Goal: Information Seeking & Learning: Learn about a topic

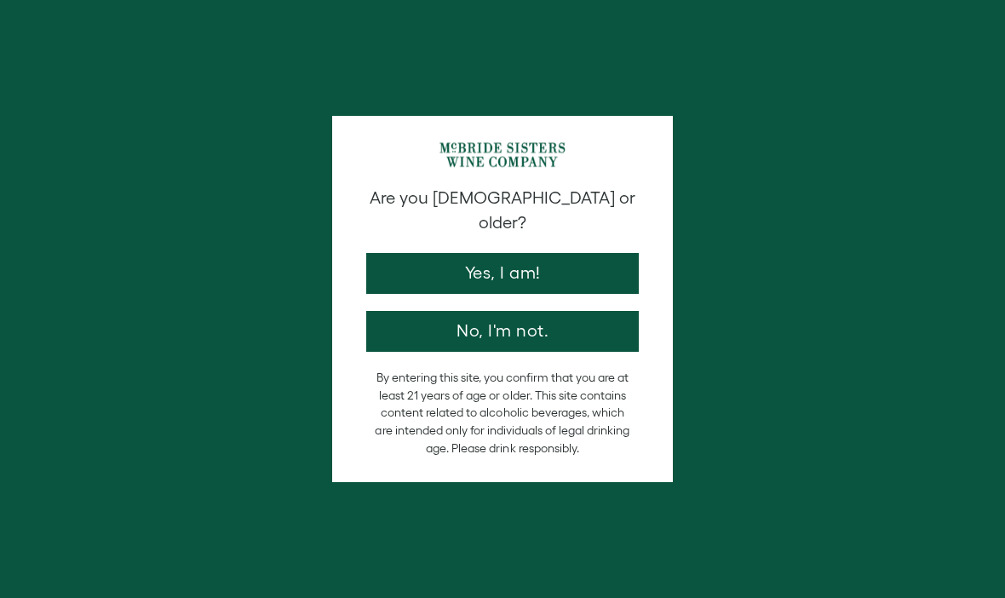
click at [565, 260] on button "Yes, I am!" at bounding box center [502, 273] width 273 height 41
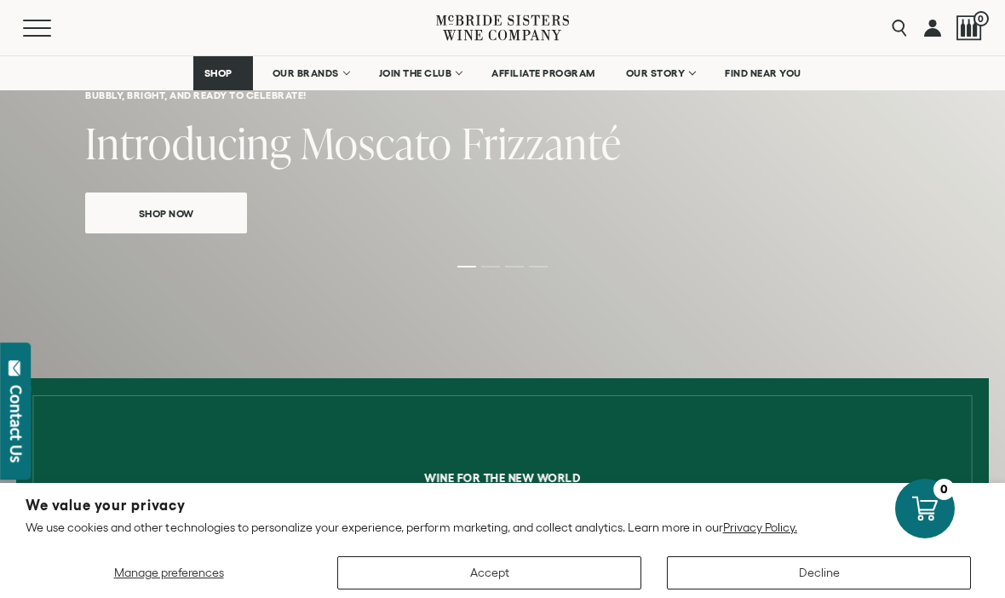
scroll to position [296, 0]
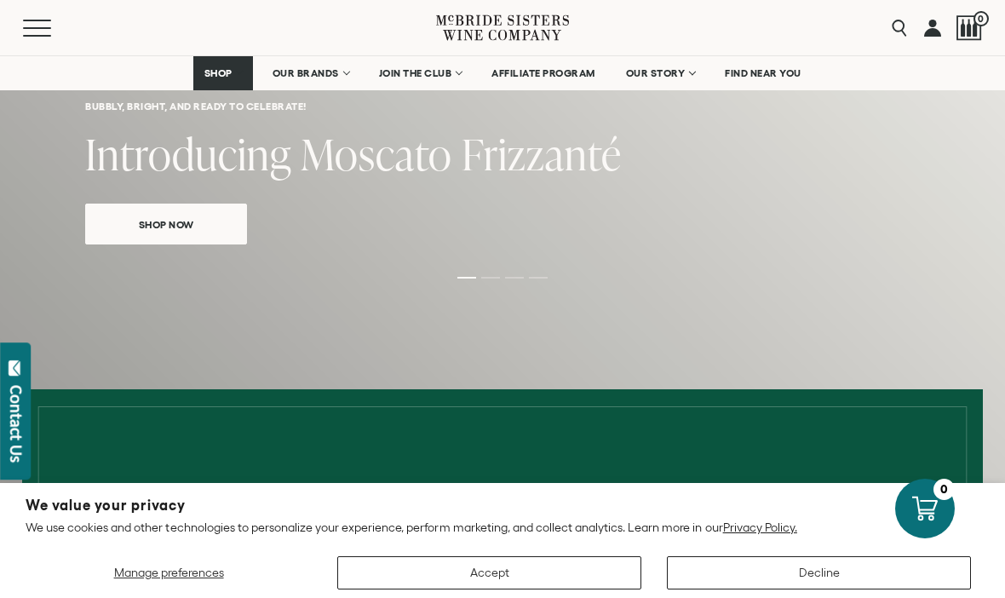
click at [334, 90] on div "Bubbly, bright, and ready to celebrate! Introducing Moscato Frizzanté Shop Now" at bounding box center [502, 23] width 1005 height 528
click at [327, 66] on link "OUR BRANDS" at bounding box center [310, 73] width 98 height 34
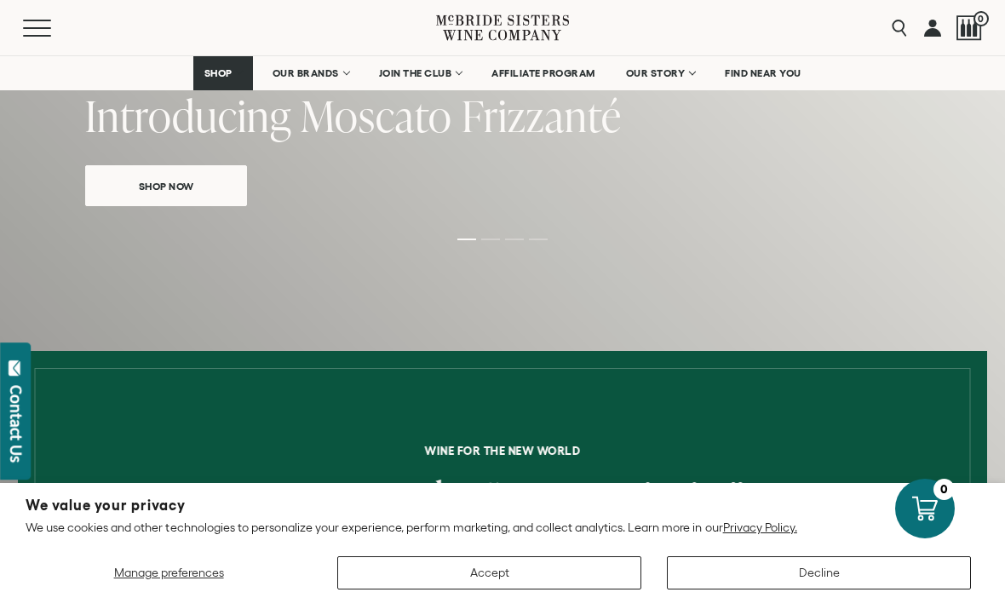
scroll to position [325, 0]
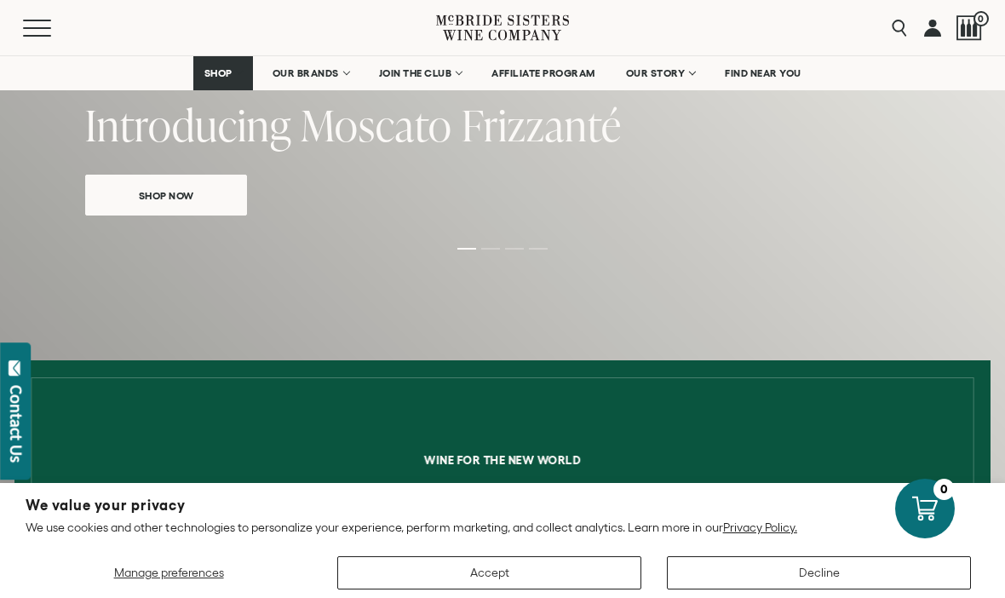
click at [222, 72] on span "SHOP" at bounding box center [218, 73] width 29 height 12
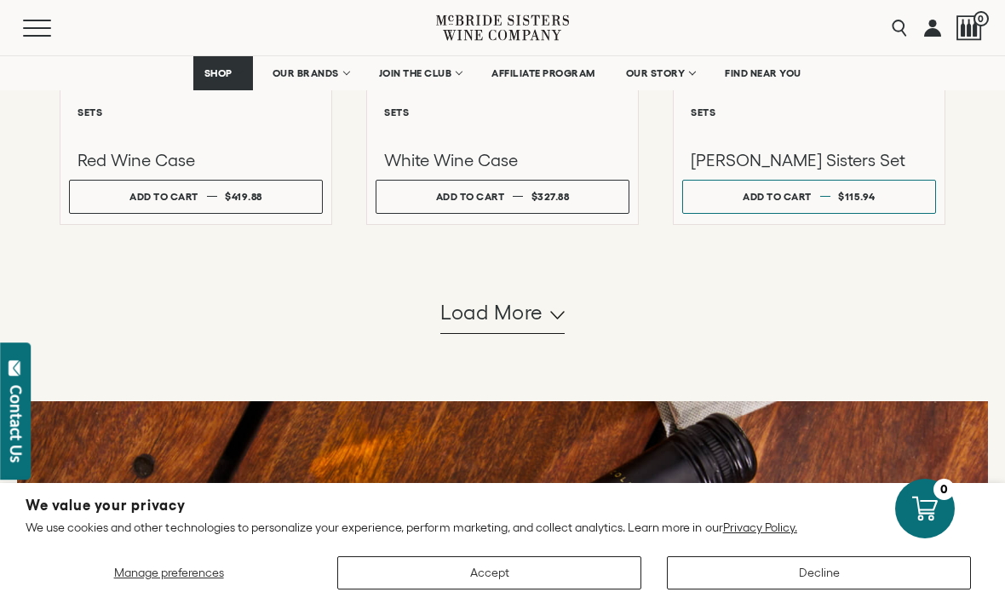
scroll to position [1721, 0]
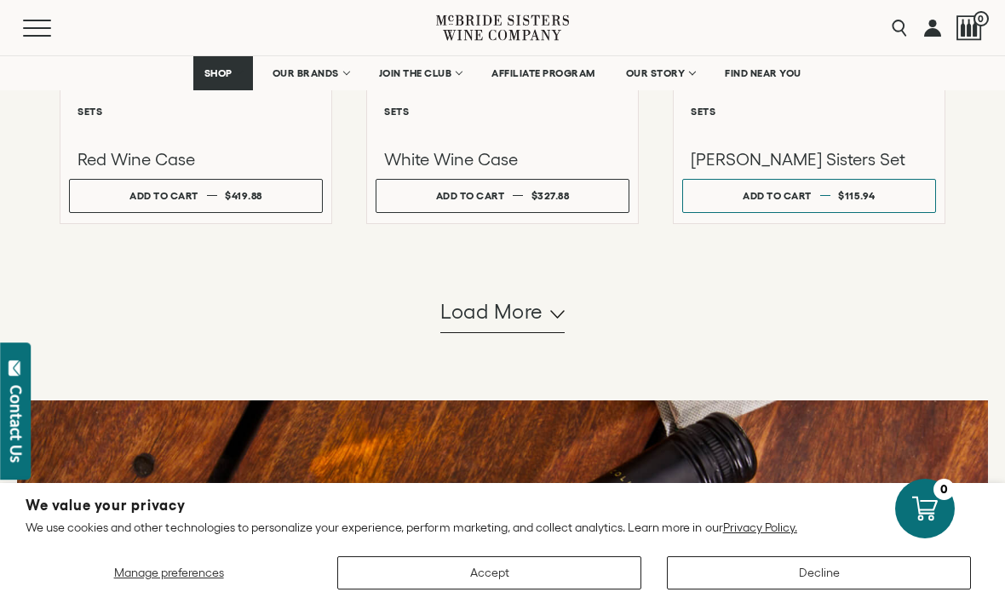
click at [543, 333] on button "Load more" at bounding box center [502, 312] width 124 height 41
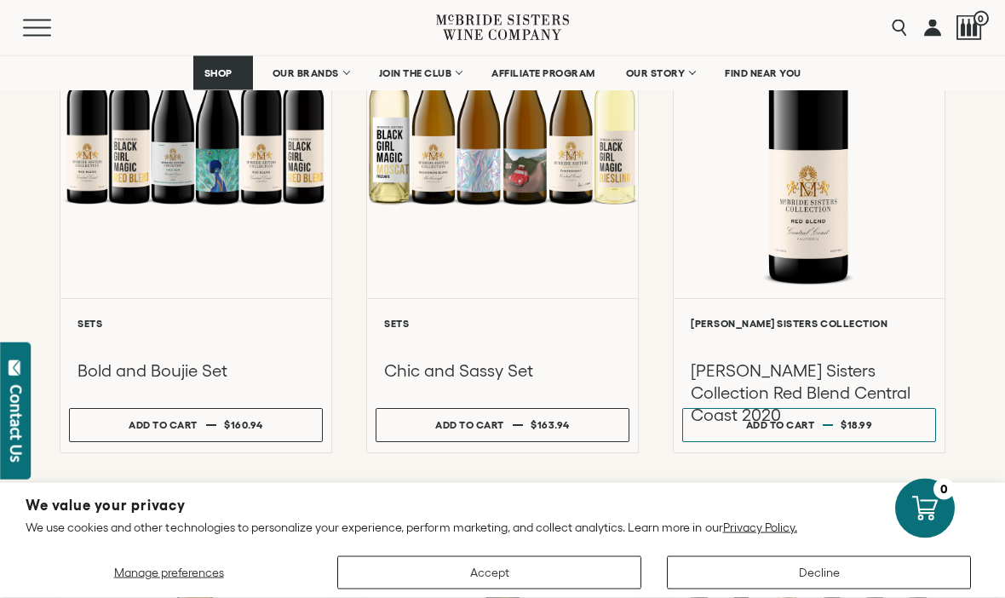
scroll to position [2623, 0]
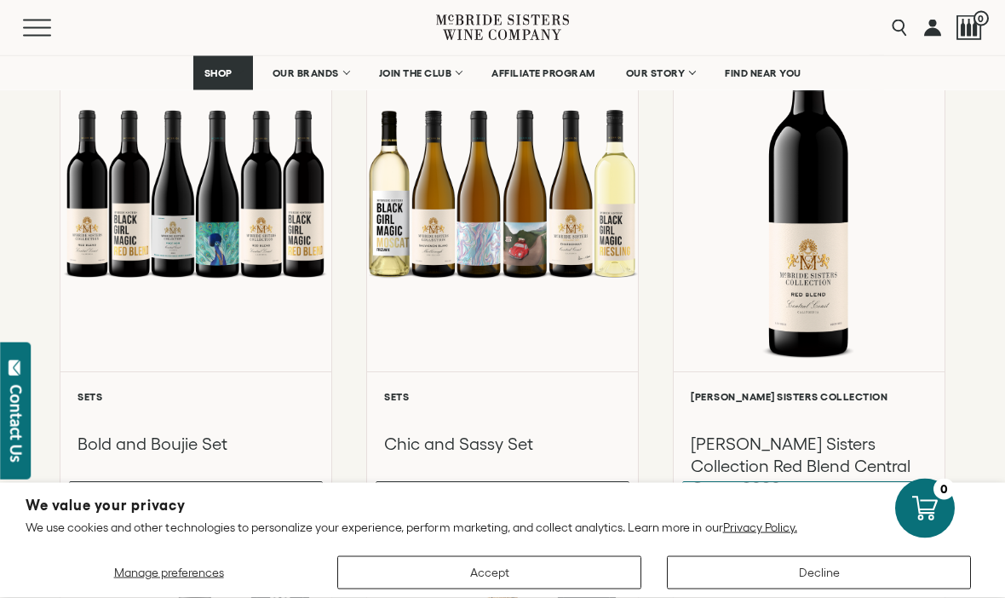
scroll to position [2549, 0]
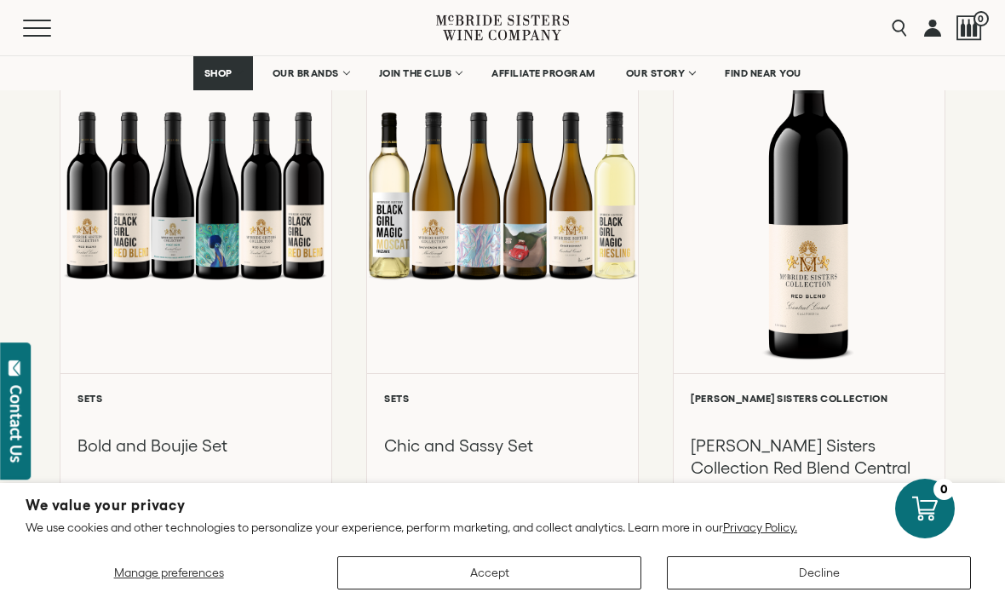
click at [928, 415] on div "**********" at bounding box center [809, 450] width 271 height 154
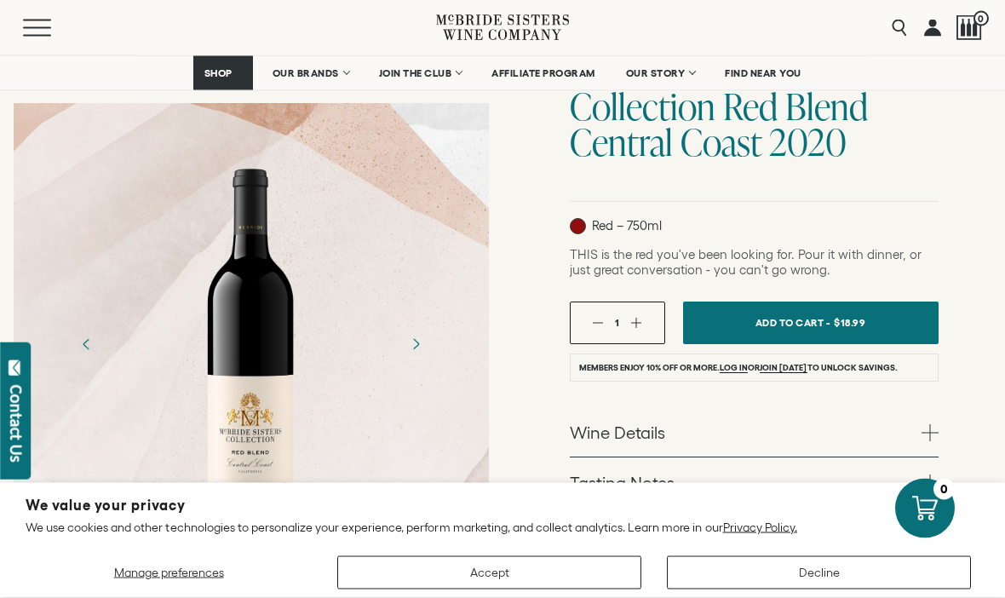
scroll to position [192, 0]
click at [930, 445] on link "Wine Details" at bounding box center [754, 430] width 369 height 49
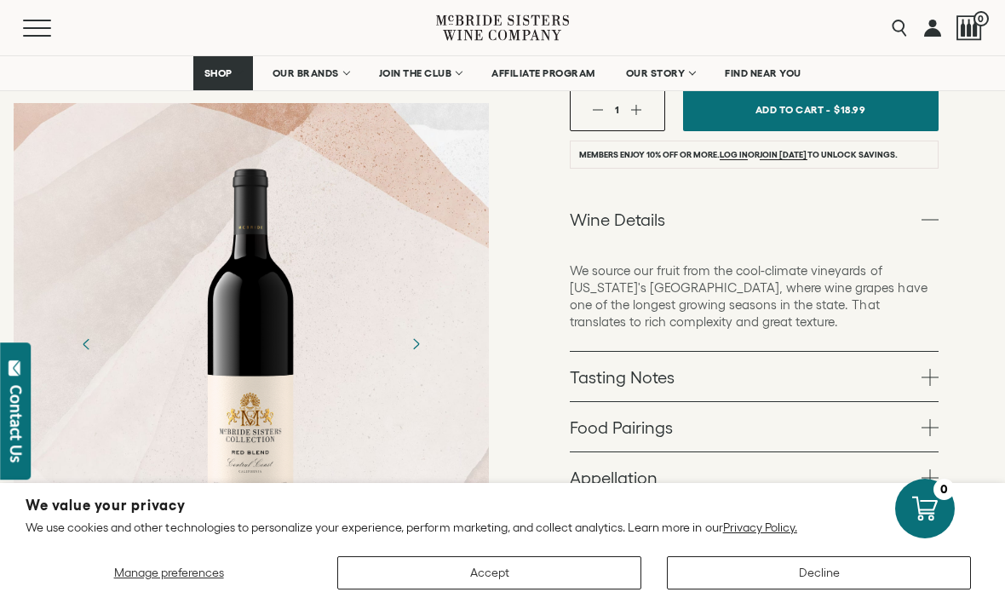
scroll to position [405, 0]
click at [933, 382] on span at bounding box center [930, 376] width 17 height 17
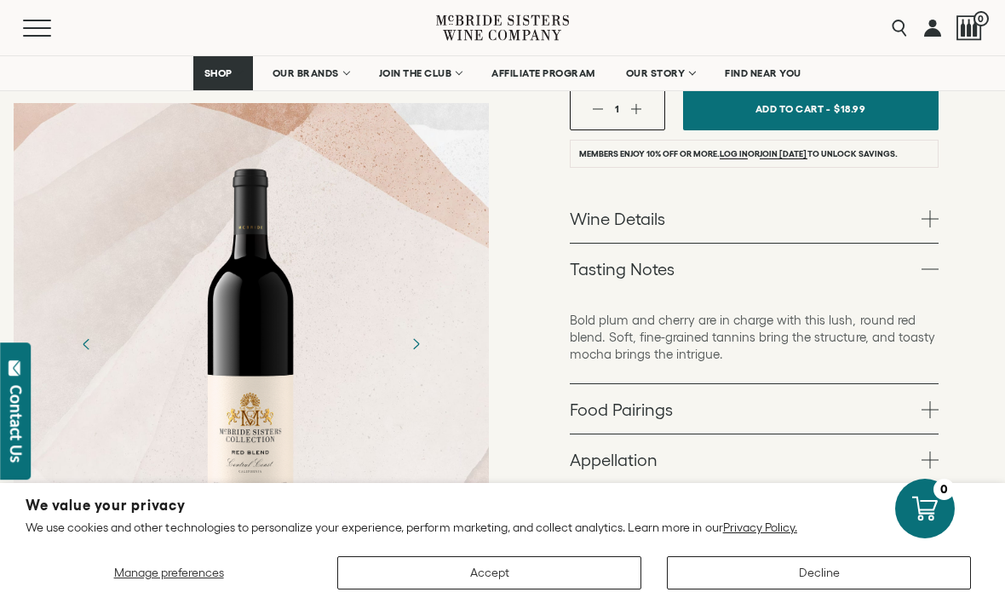
click at [934, 407] on span at bounding box center [930, 409] width 17 height 17
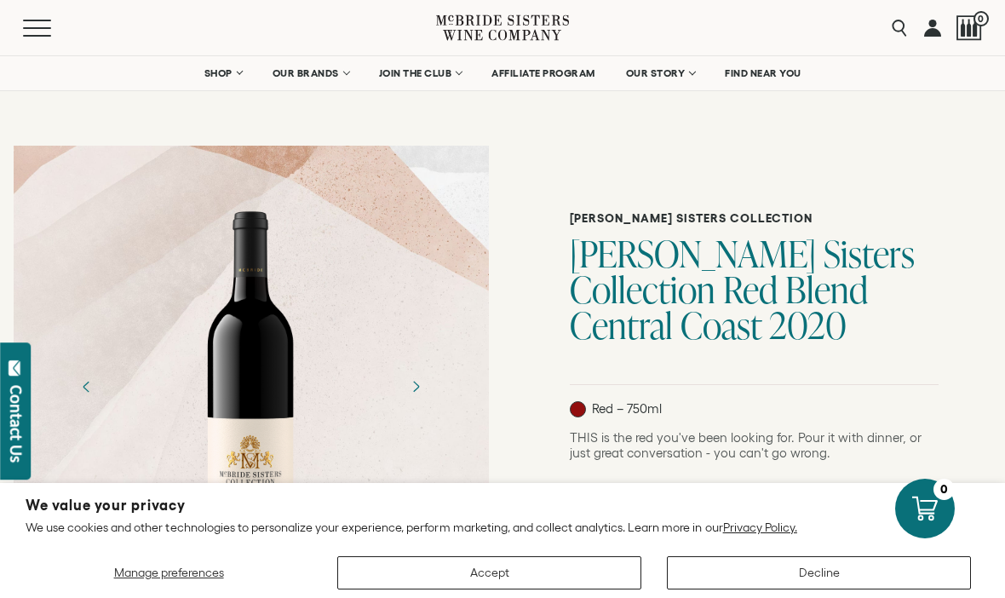
scroll to position [0, 0]
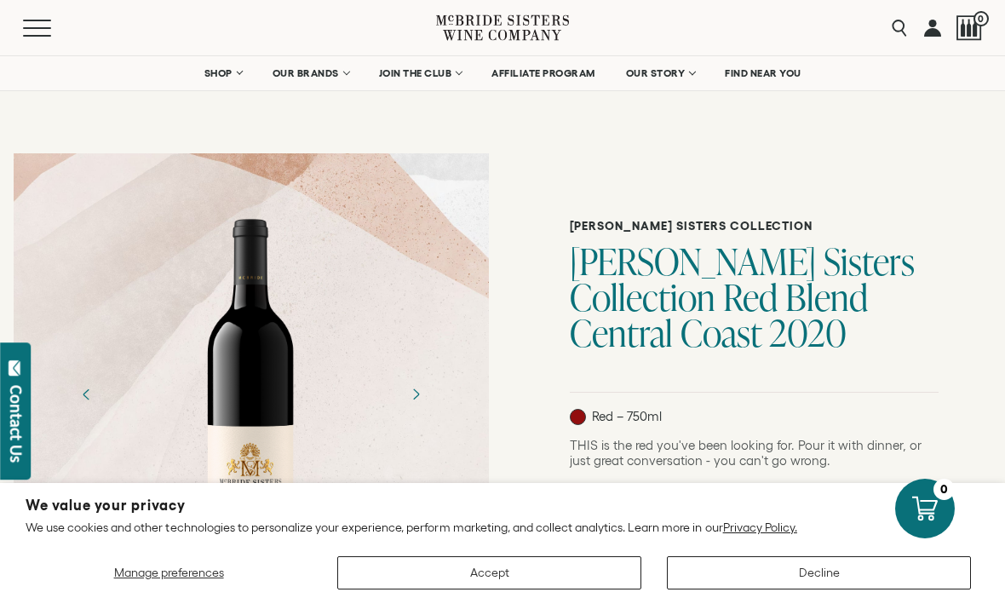
click at [212, 81] on link "SHOP" at bounding box center [223, 73] width 60 height 34
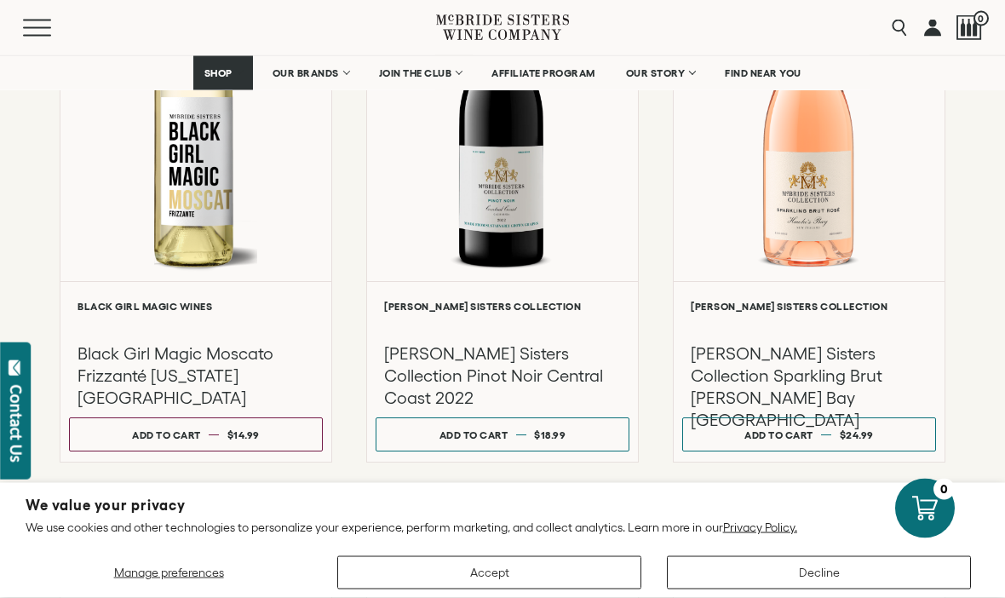
scroll to position [947, 0]
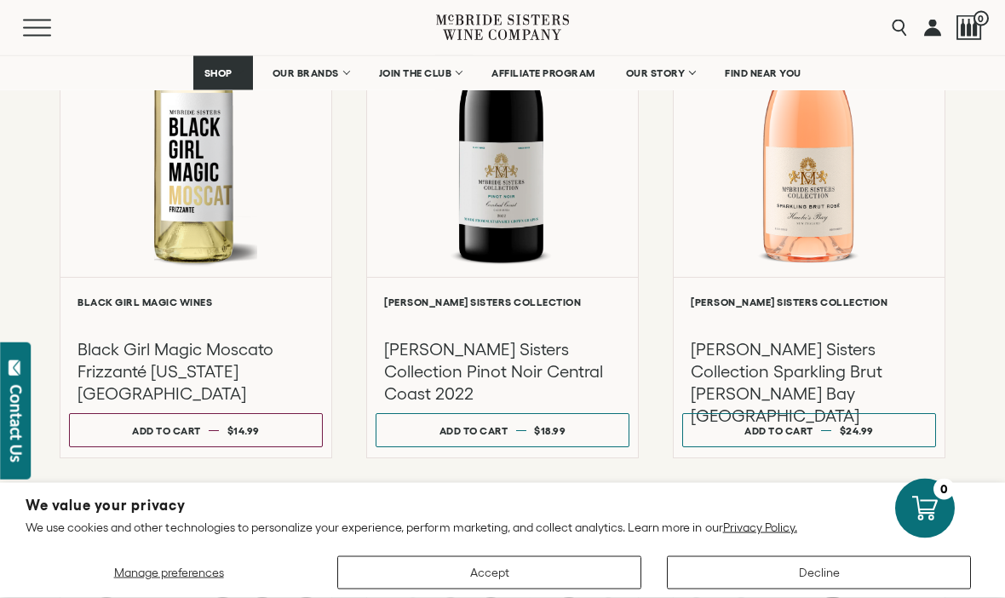
click at [246, 367] on h3 "Black Girl Magic Moscato Frizzanté [US_STATE] [GEOGRAPHIC_DATA]" at bounding box center [196, 372] width 237 height 66
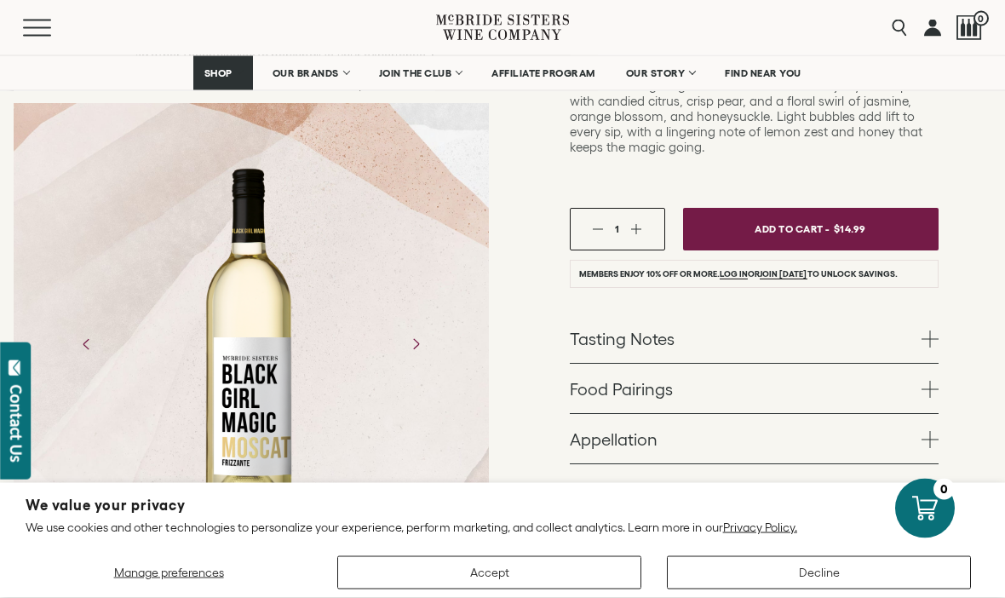
scroll to position [457, 0]
click at [923, 330] on span at bounding box center [930, 338] width 17 height 17
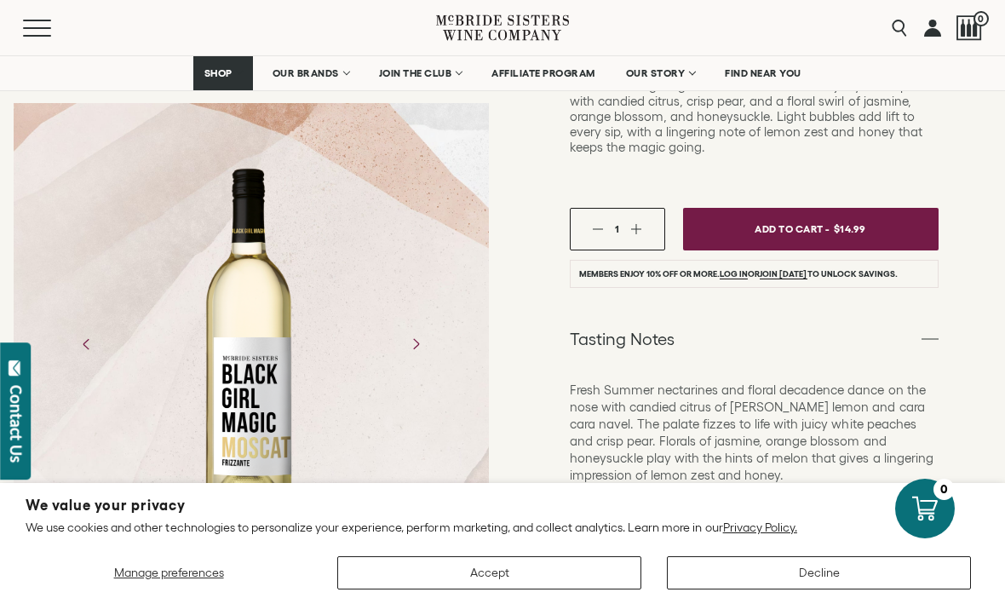
click at [679, 64] on link "OUR STORY" at bounding box center [660, 73] width 91 height 34
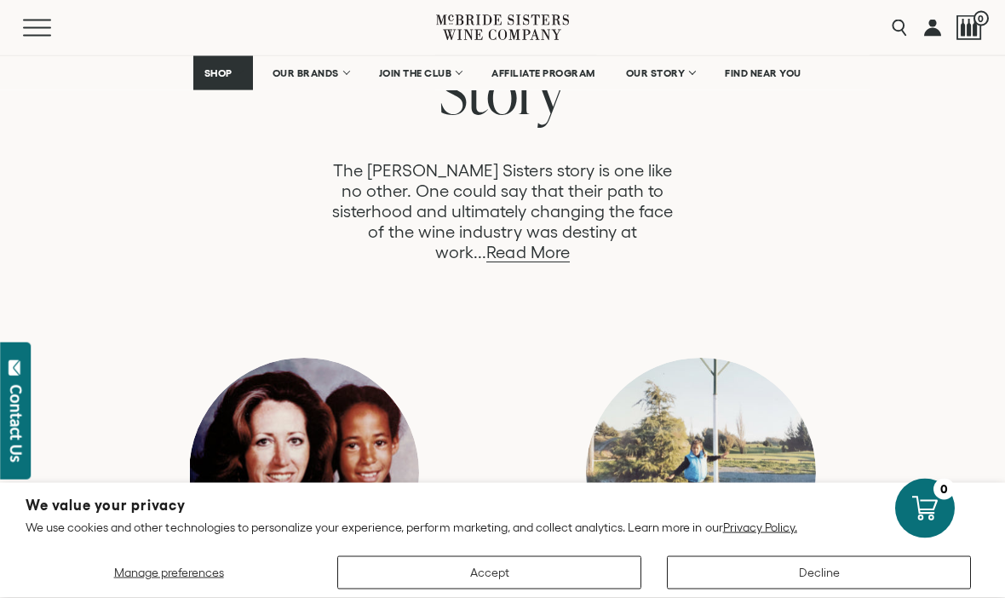
scroll to position [1003, 0]
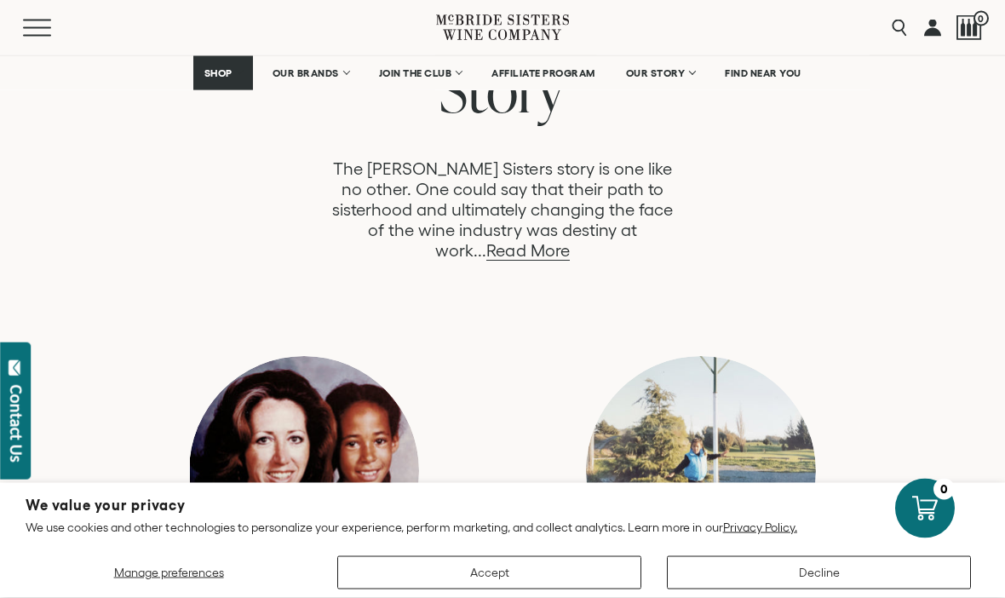
click at [569, 242] on link "Read More" at bounding box center [527, 252] width 83 height 20
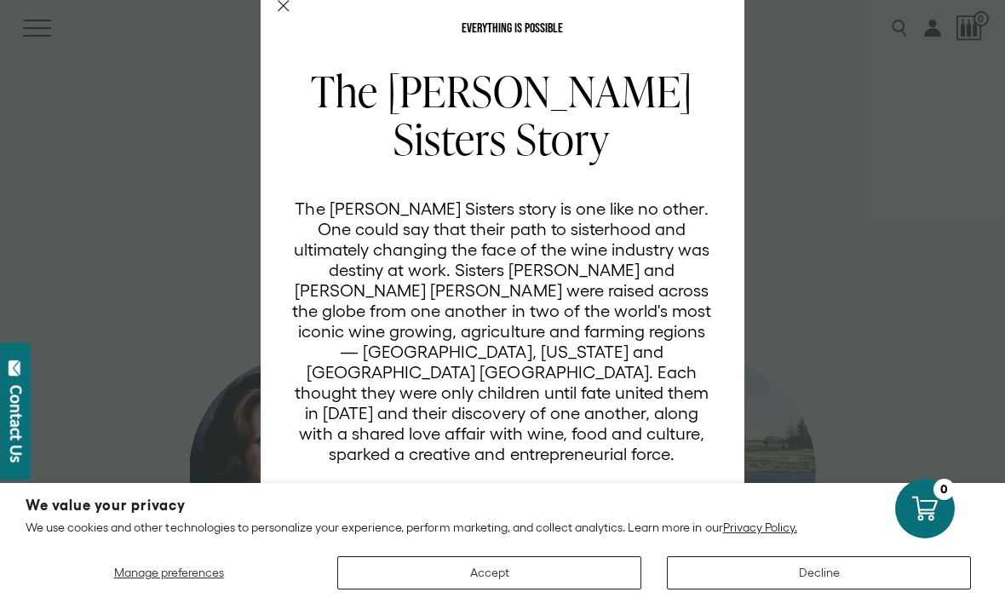
scroll to position [31, 0]
click at [854, 230] on div "EVERYTHING IS POSSIBLE The [PERSON_NAME] Sisters Story The [PERSON_NAME] Sister…" at bounding box center [502, 299] width 1005 height 598
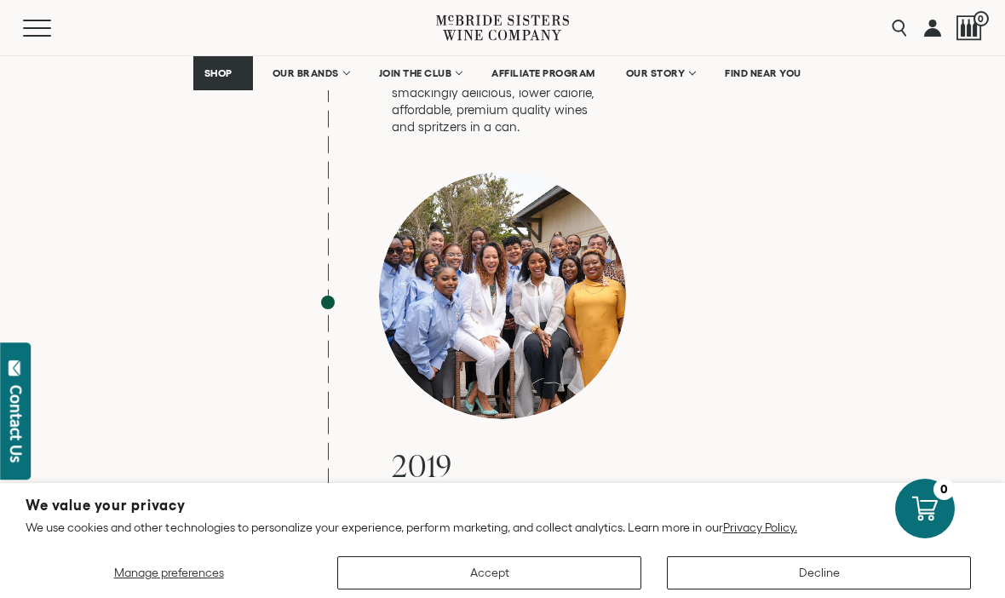
scroll to position [5272, 0]
